Goal: Transaction & Acquisition: Purchase product/service

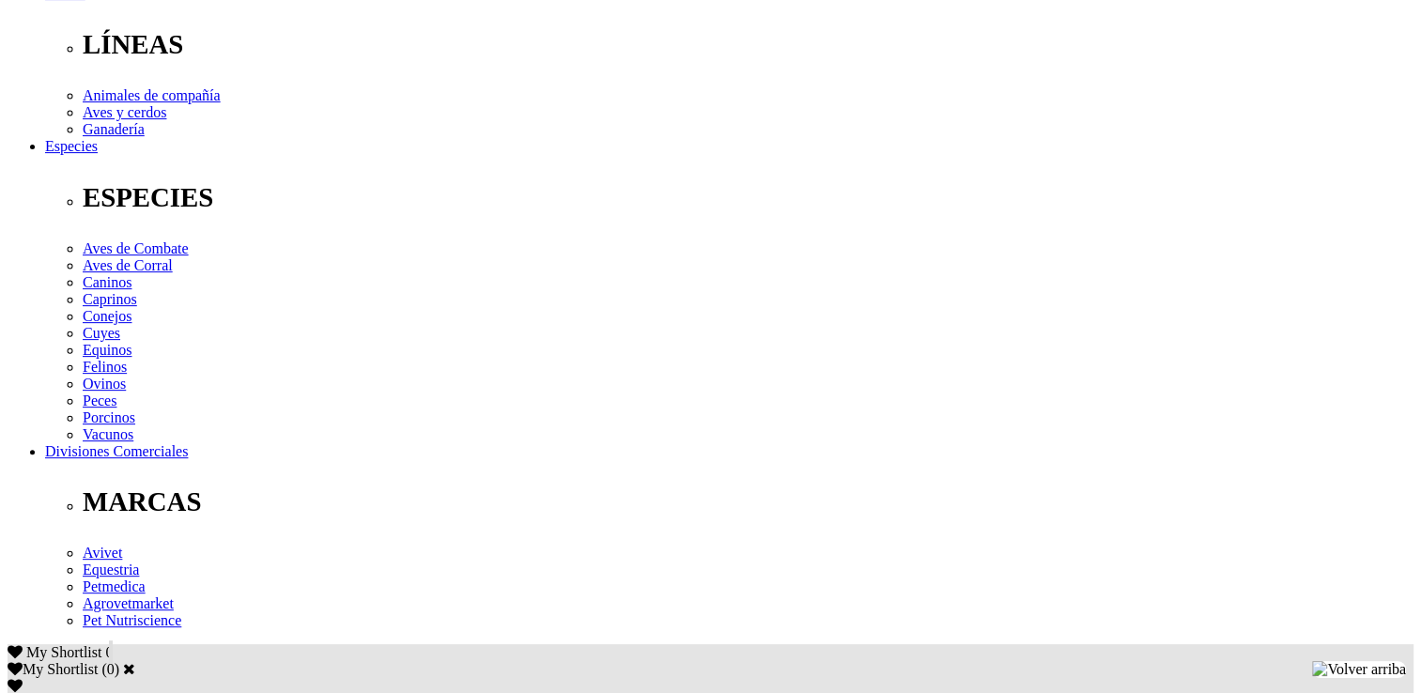
scroll to position [502, 0]
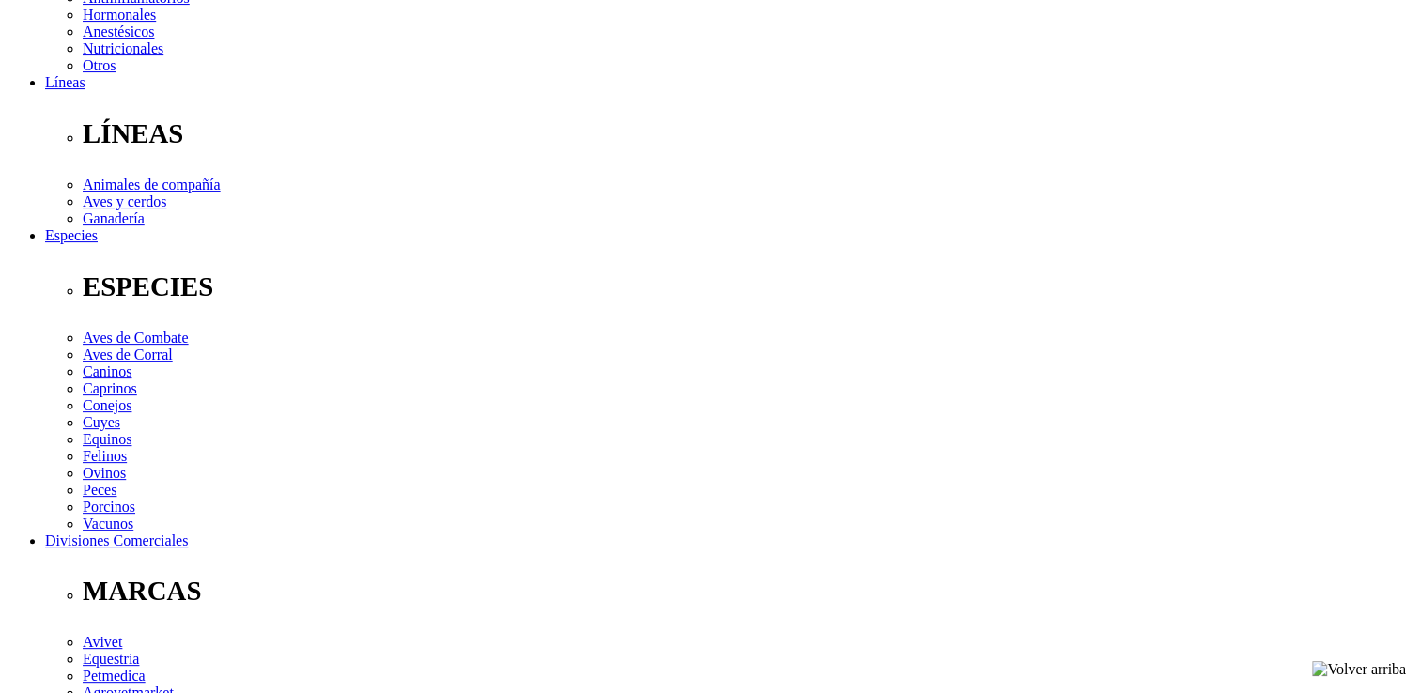
drag, startPoint x: 376, startPoint y: 367, endPoint x: 316, endPoint y: 373, distance: 60.4
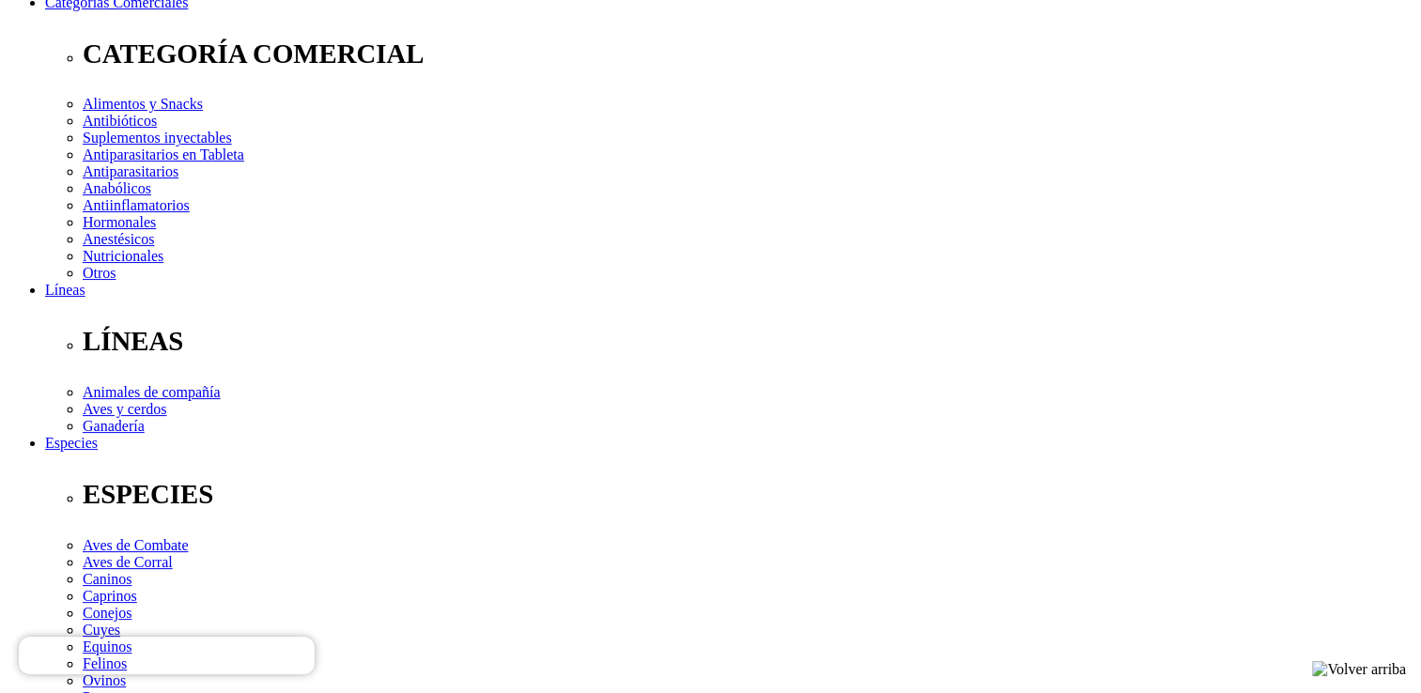
scroll to position [303, 0]
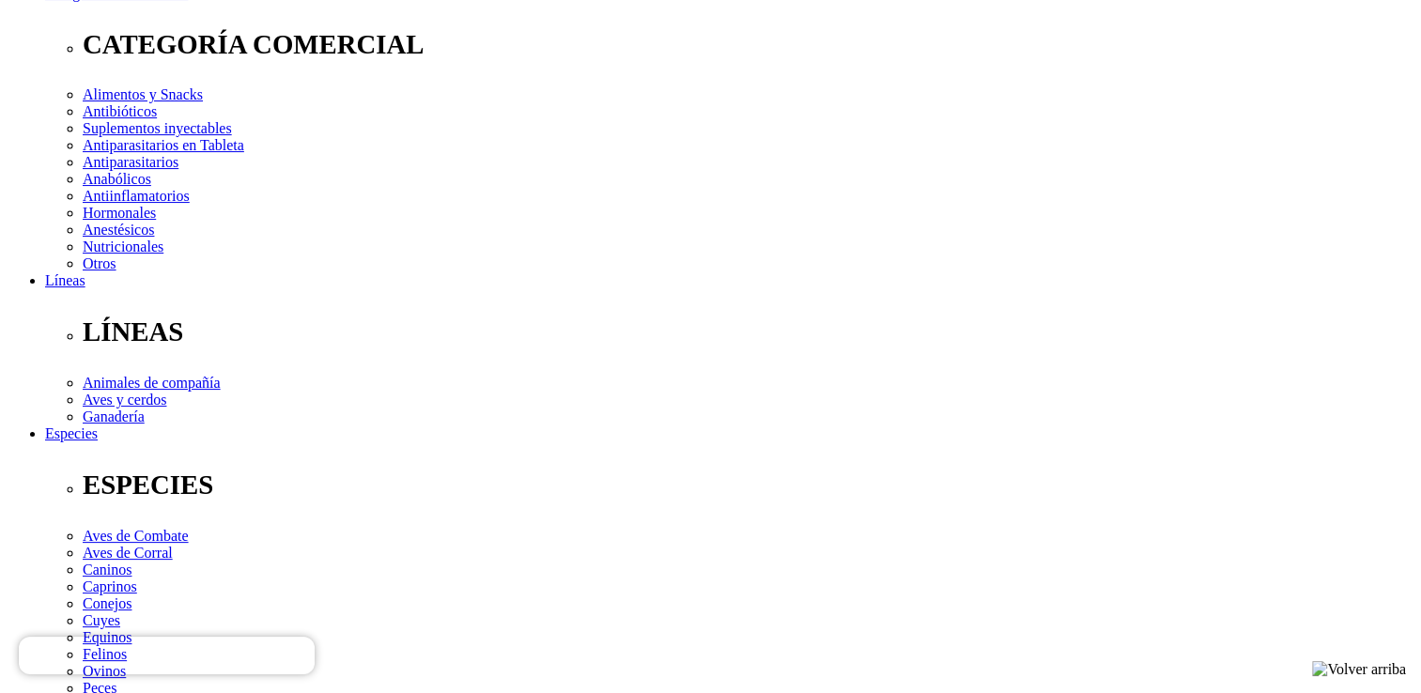
checkbox input "true"
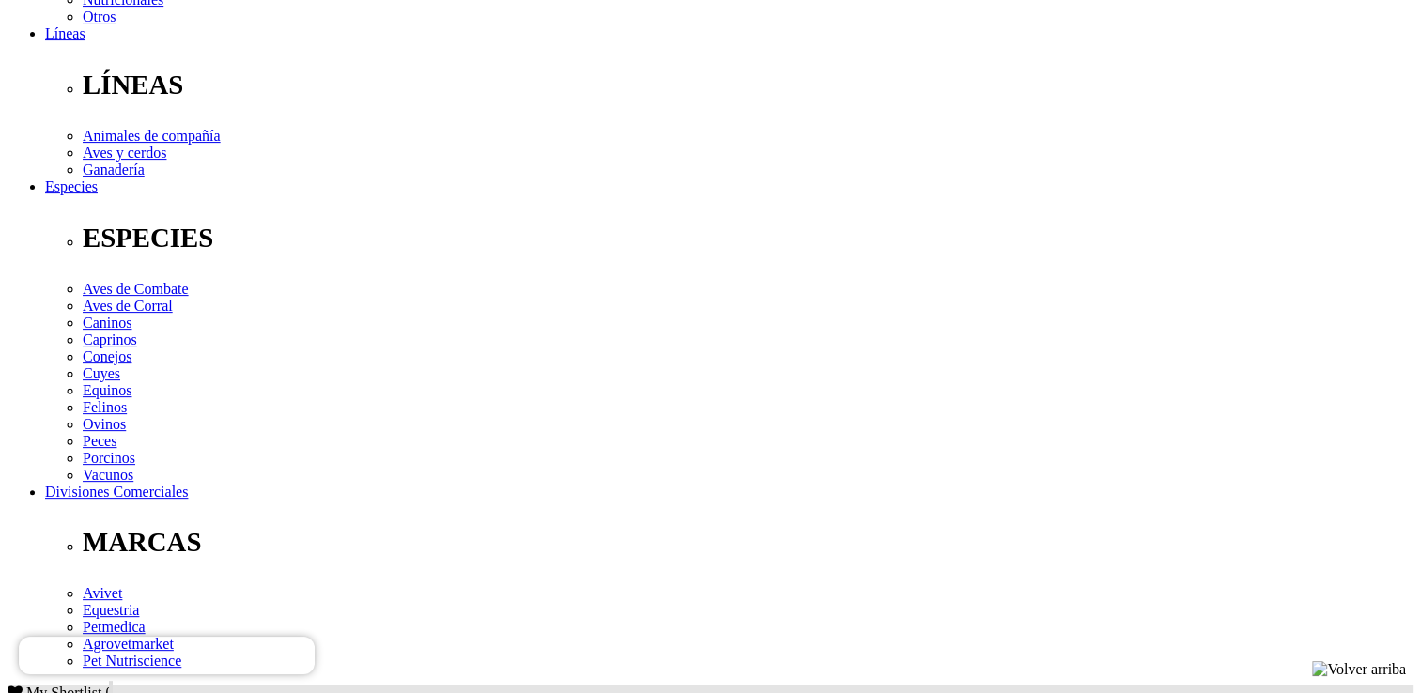
scroll to position [552, 0]
